Goal: Task Accomplishment & Management: Manage account settings

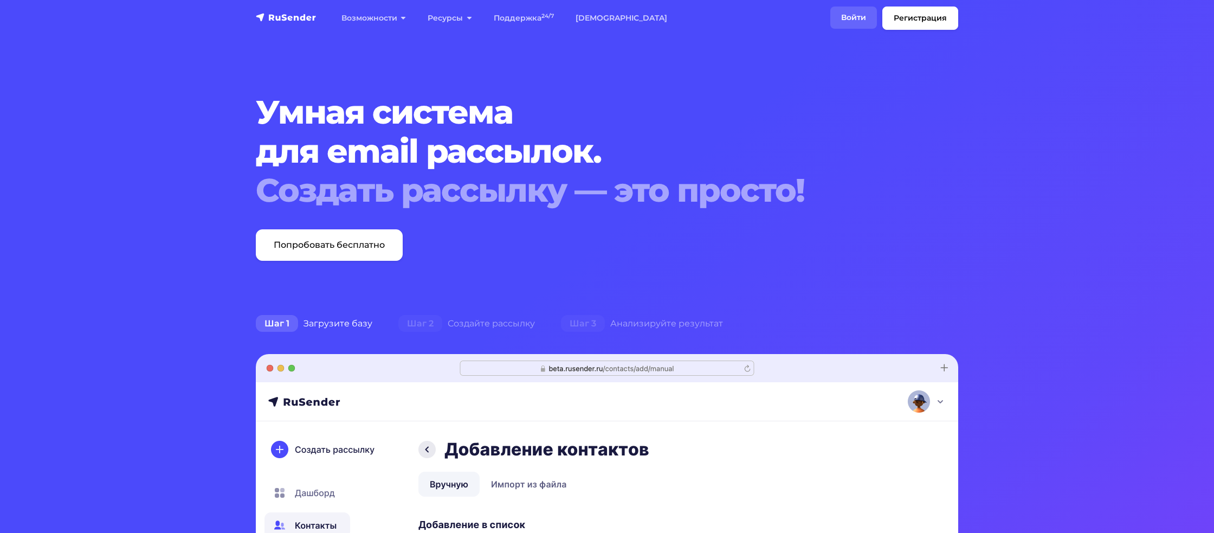
click at [863, 24] on link "Войти" at bounding box center [853, 18] width 47 height 22
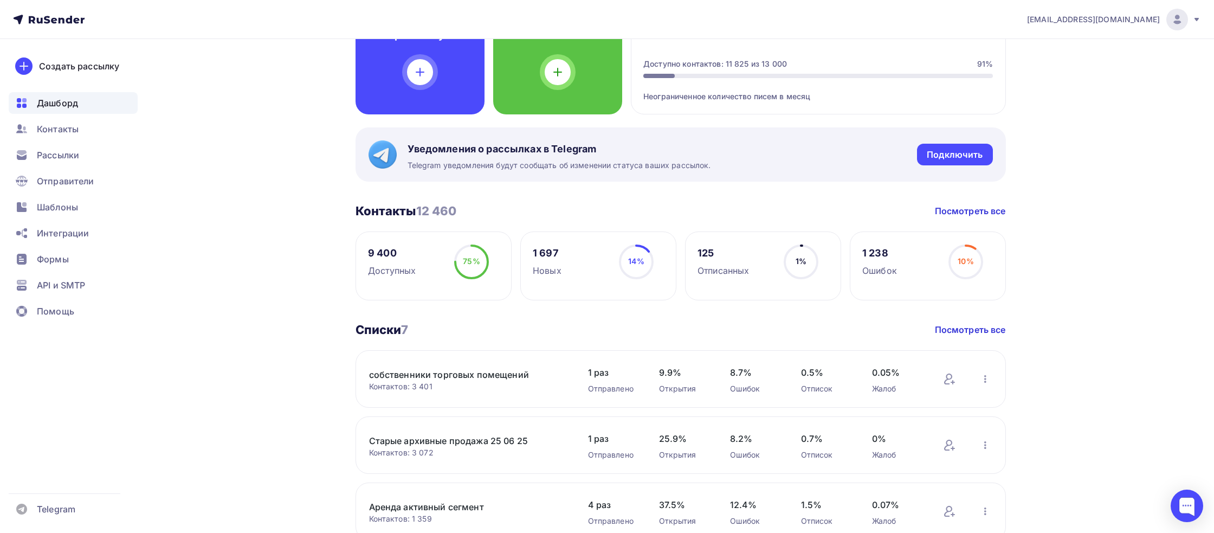
scroll to position [108, 0]
click at [436, 379] on link "собственники торговых помещений" at bounding box center [461, 374] width 184 height 13
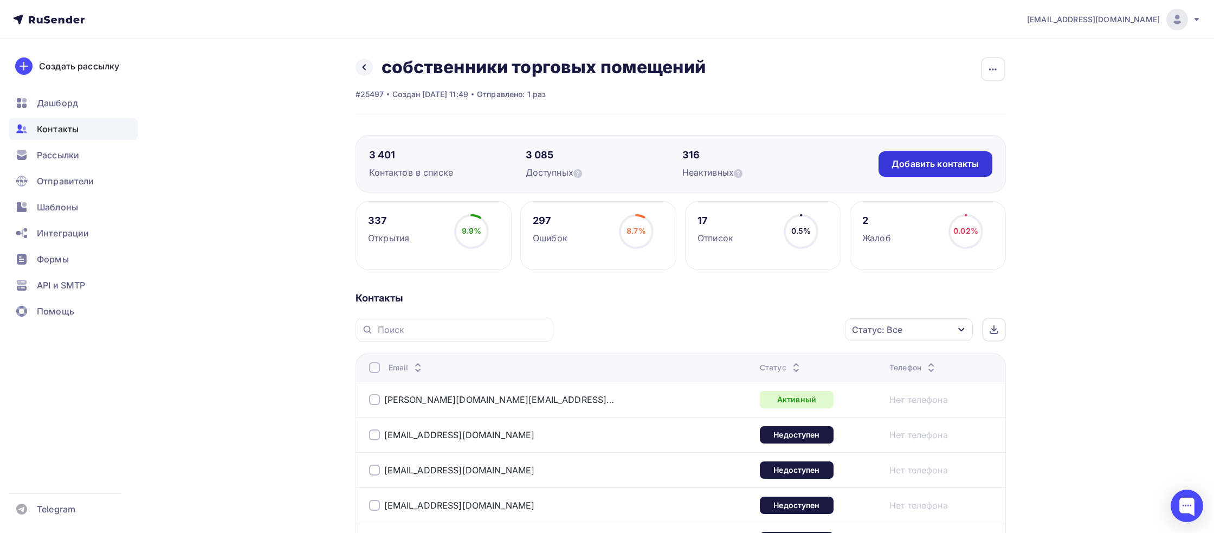
click at [920, 160] on div "Добавить контакты" at bounding box center [934, 164] width 87 height 12
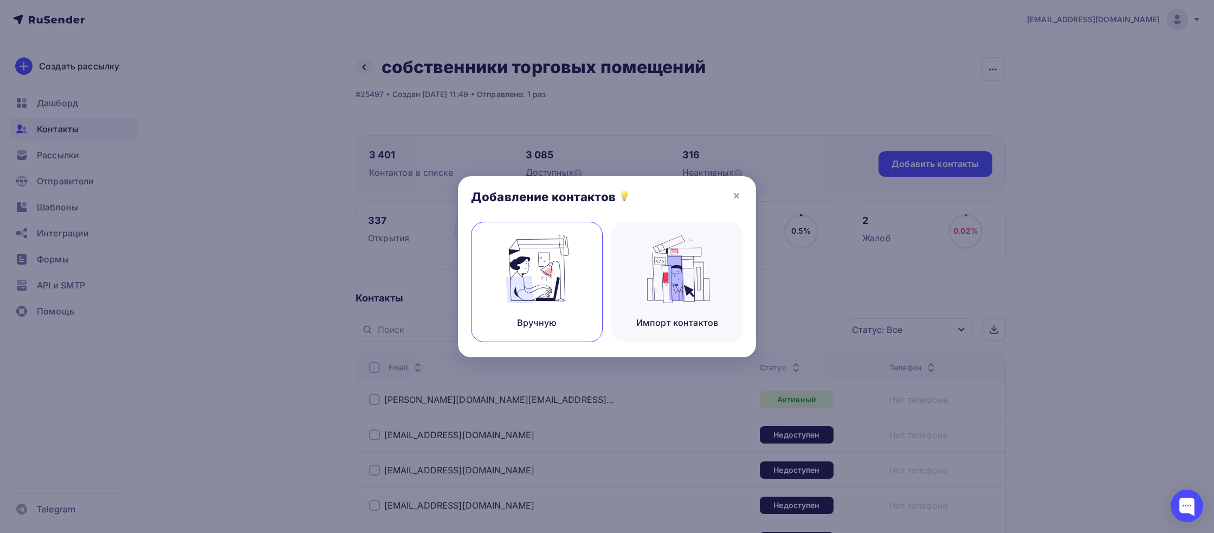
click at [570, 257] on img at bounding box center [537, 269] width 73 height 68
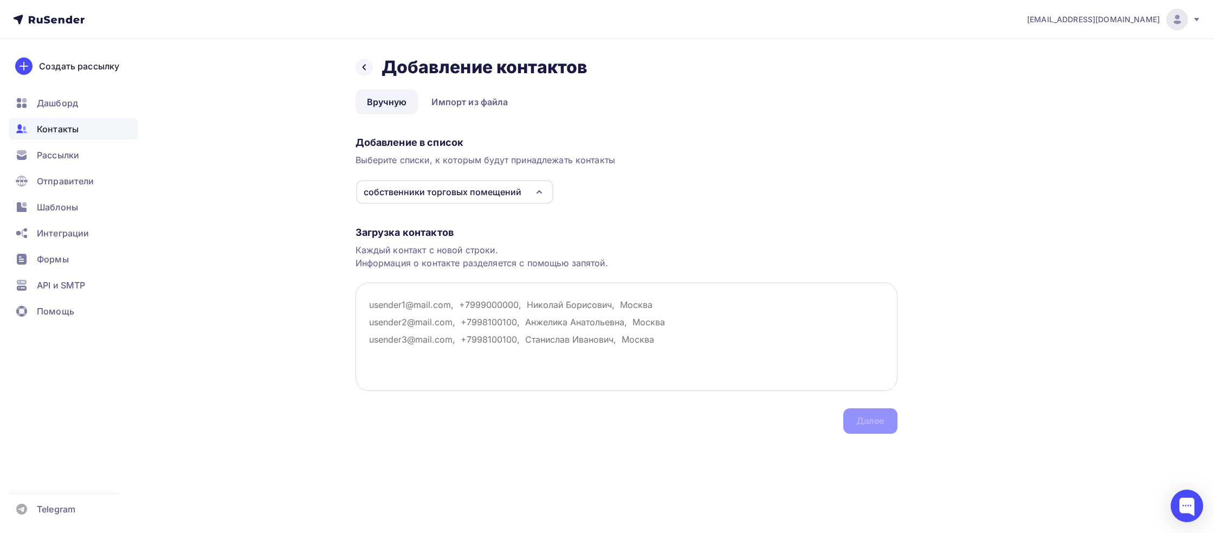
click at [406, 294] on textarea at bounding box center [626, 336] width 542 height 108
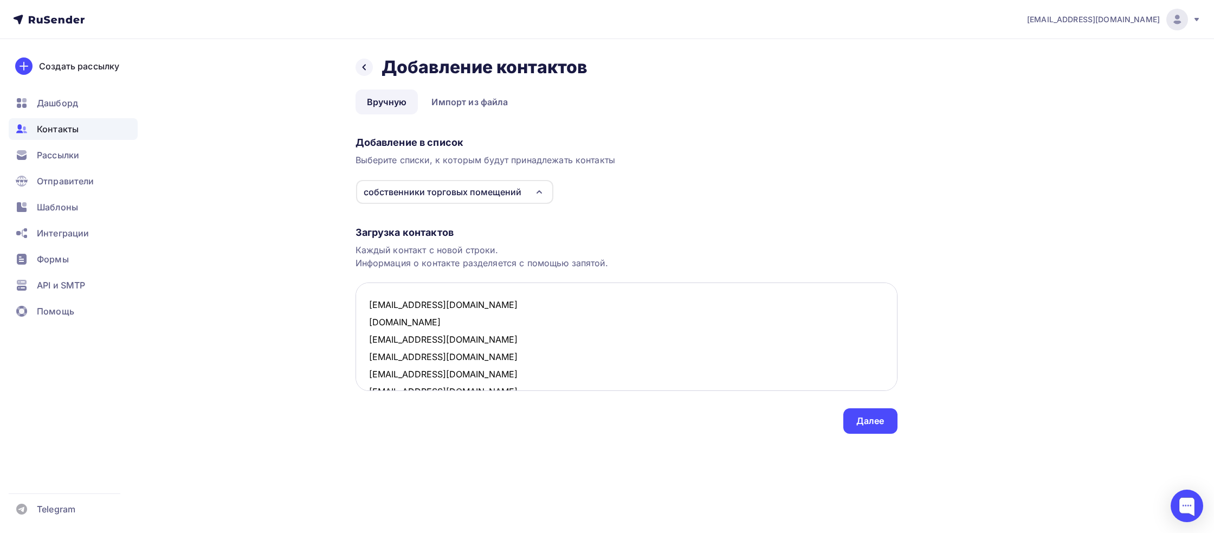
scroll to position [492, 0]
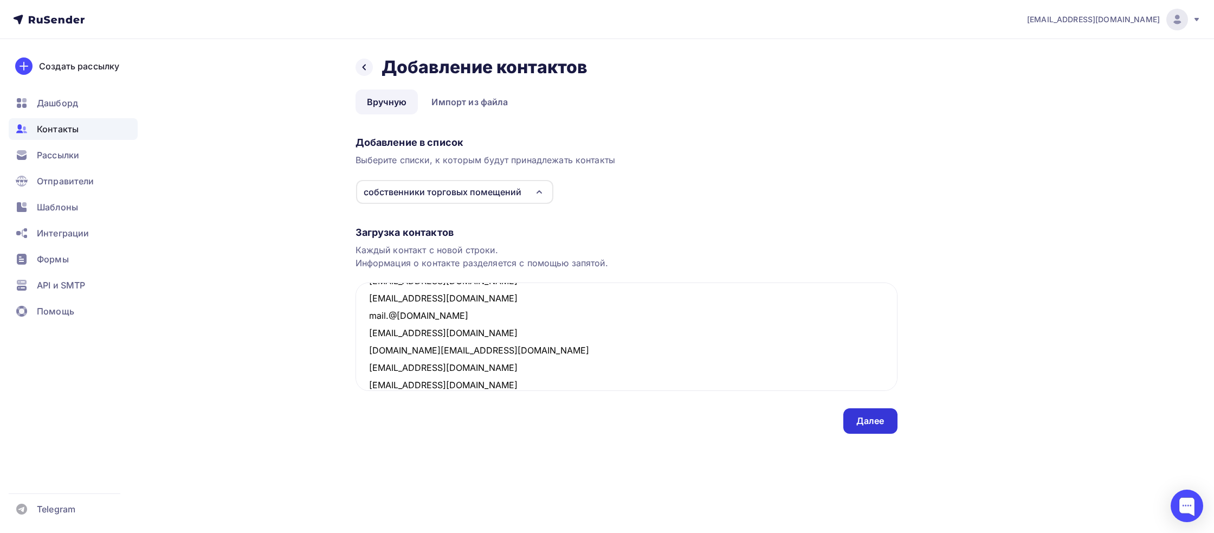
type textarea "[EMAIL_ADDRESS][DOMAIN_NAME] [DOMAIN_NAME] [EMAIL_ADDRESS][DOMAIN_NAME] [EMAIL_…"
click at [863, 417] on div "Далее" at bounding box center [870, 421] width 28 height 12
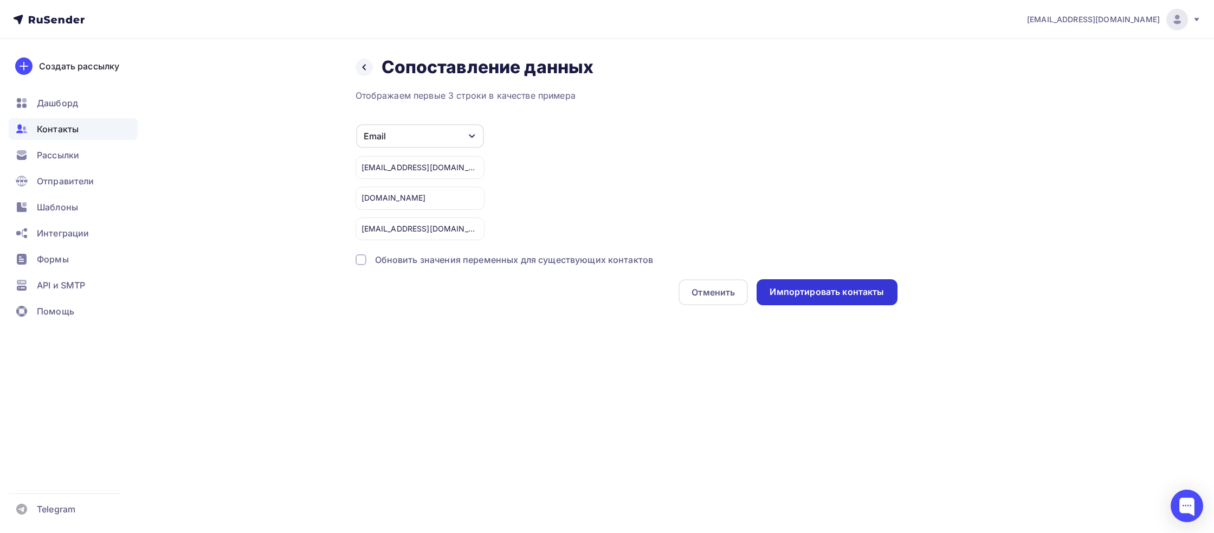
click at [838, 287] on div "Импортировать контакты" at bounding box center [827, 292] width 114 height 12
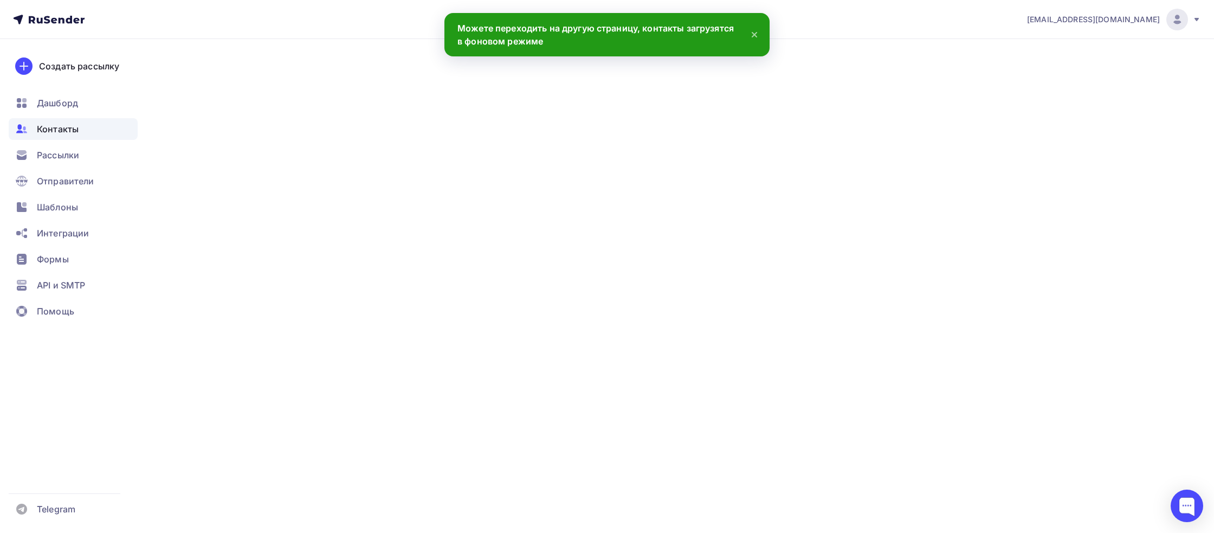
scroll to position [509, 0]
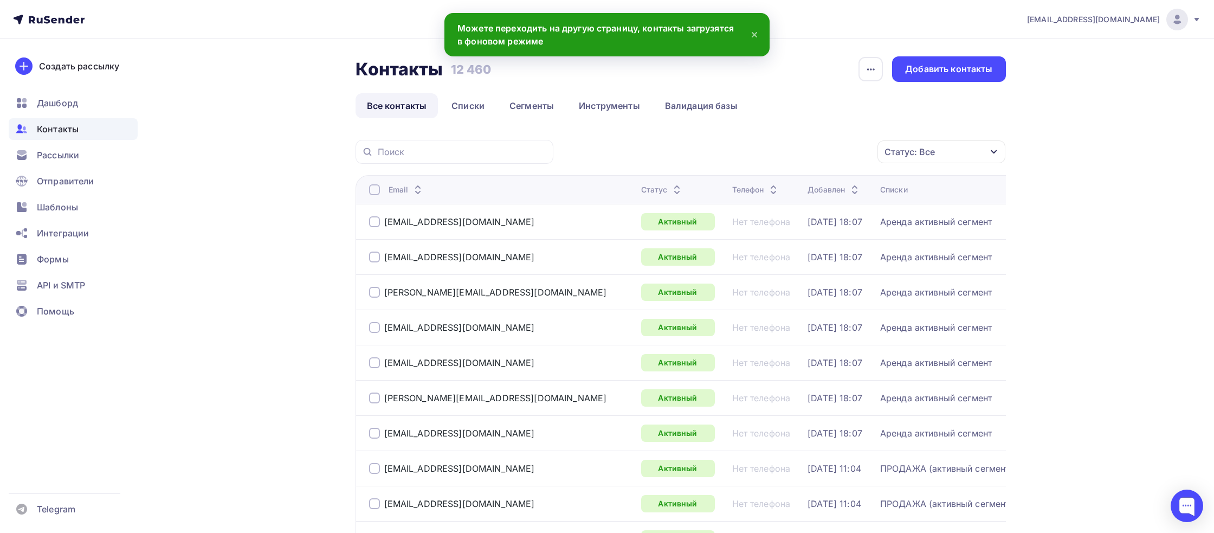
click at [85, 128] on div "Контакты" at bounding box center [73, 129] width 129 height 22
click at [69, 128] on span "Контакты" at bounding box center [58, 128] width 42 height 13
click at [475, 111] on link "Списки" at bounding box center [468, 105] width 56 height 25
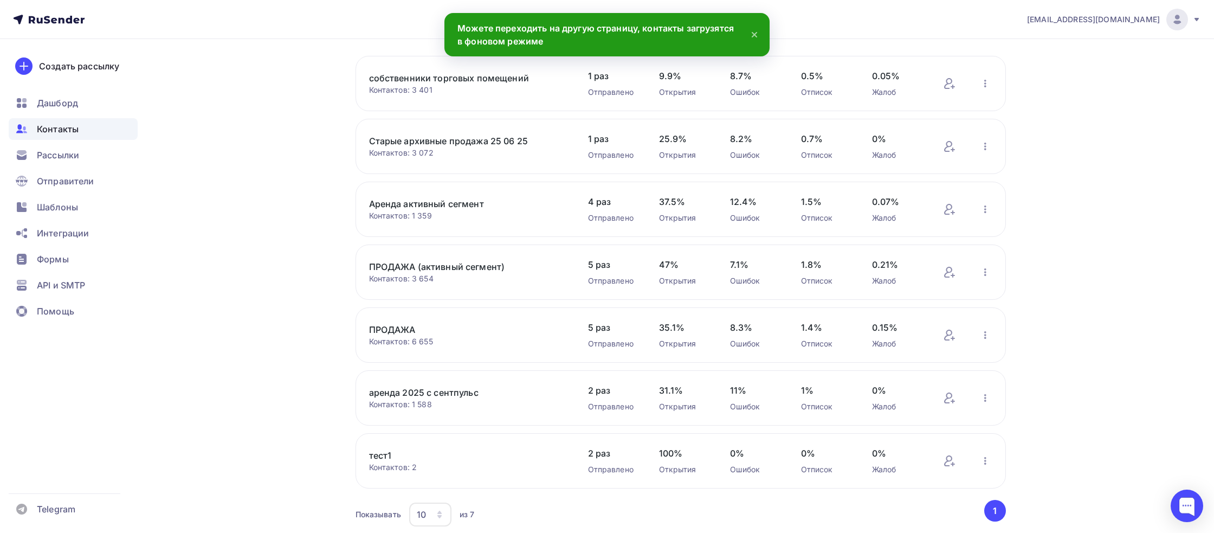
scroll to position [86, 0]
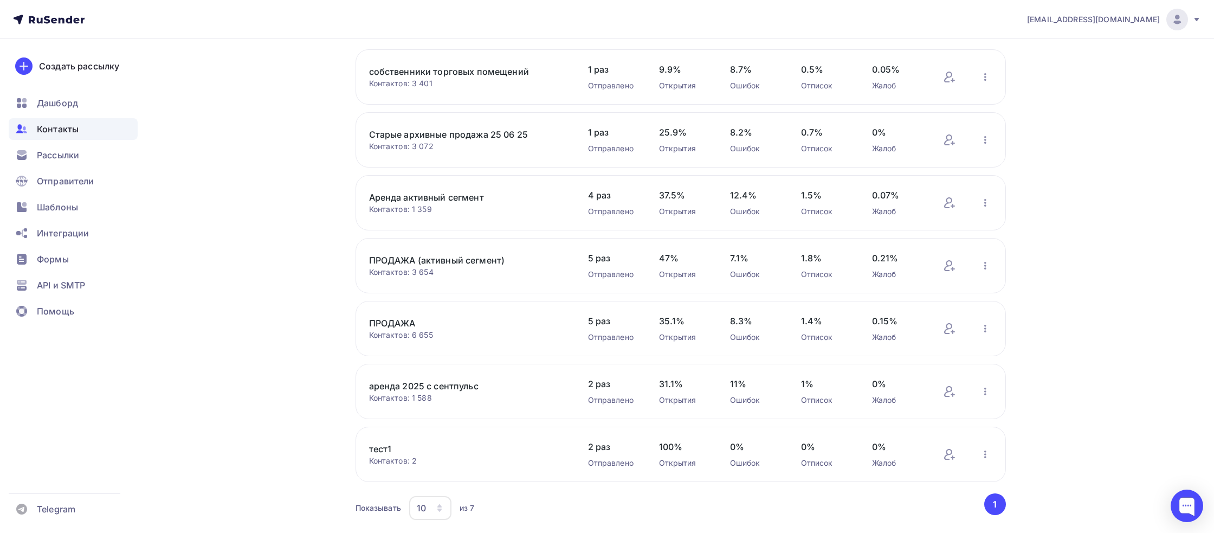
click at [446, 264] on link "ПРОДАЖА (активный сегмент)" at bounding box center [461, 260] width 184 height 13
